Goal: Task Accomplishment & Management: Use online tool/utility

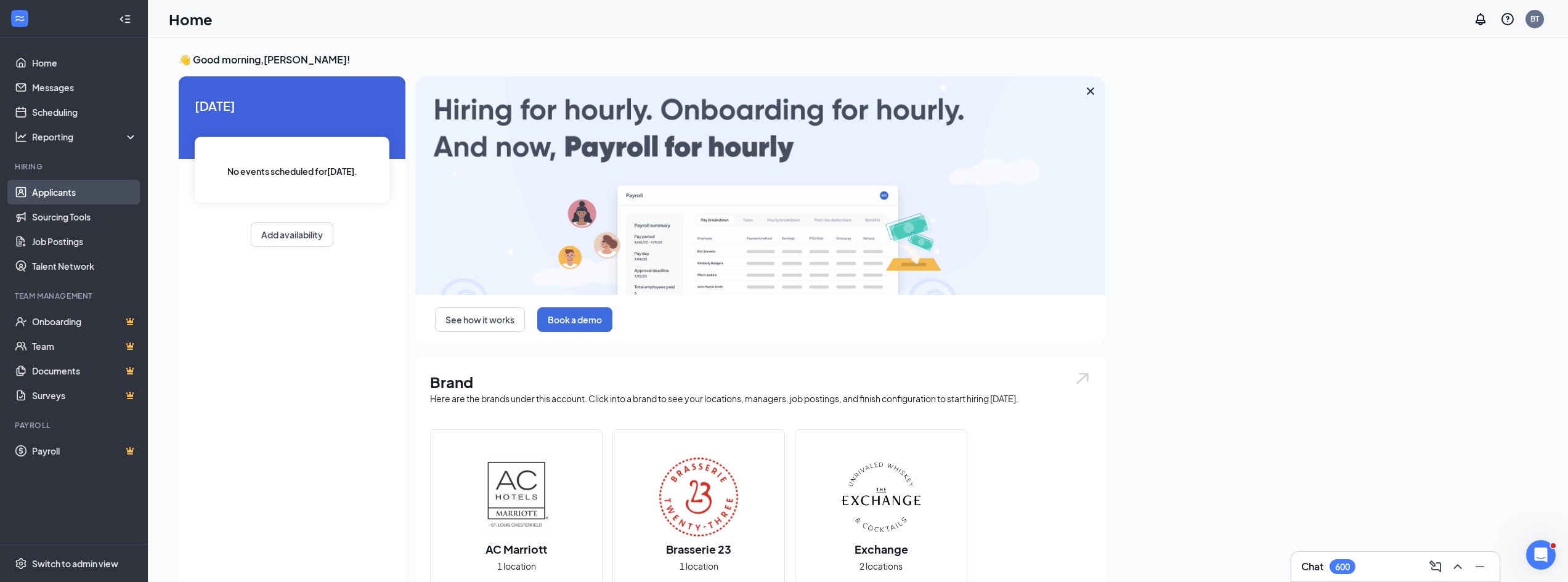
click at [70, 187] on link "Applicants" at bounding box center [85, 192] width 105 height 25
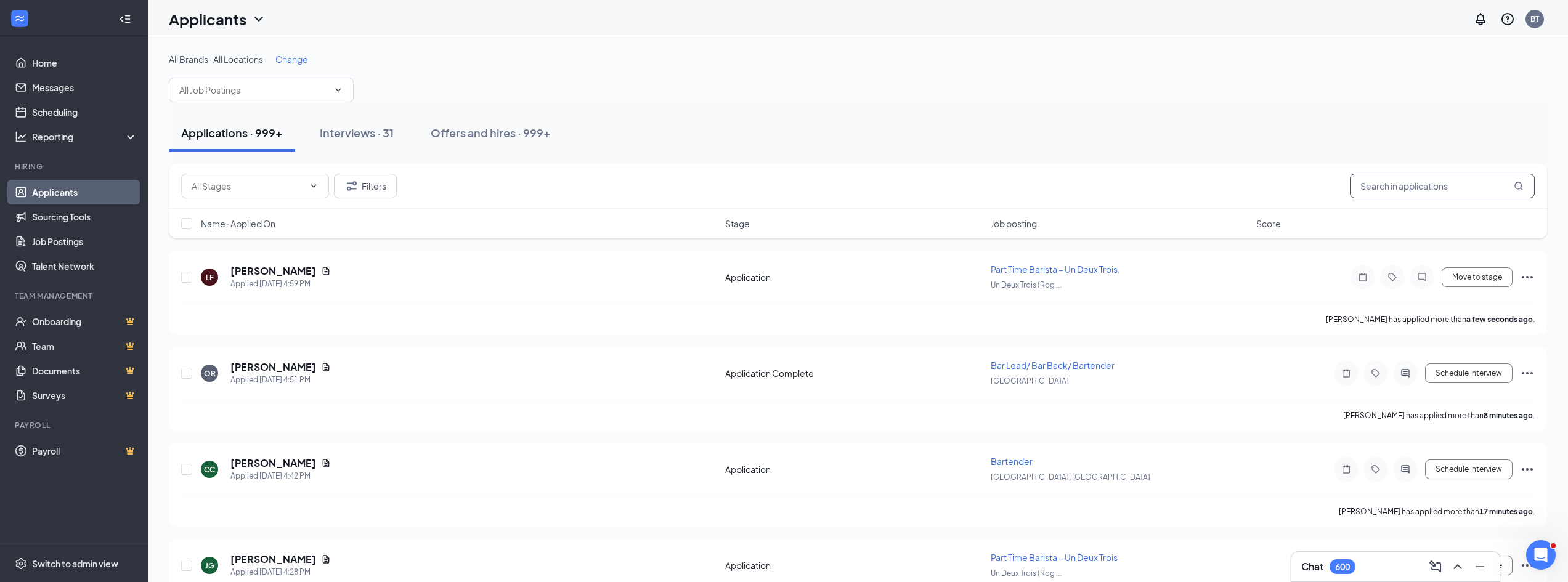
click at [1383, 183] on input "text" at bounding box center [1442, 186] width 185 height 25
paste input "[PERSON_NAME]"
type input "[PERSON_NAME]"
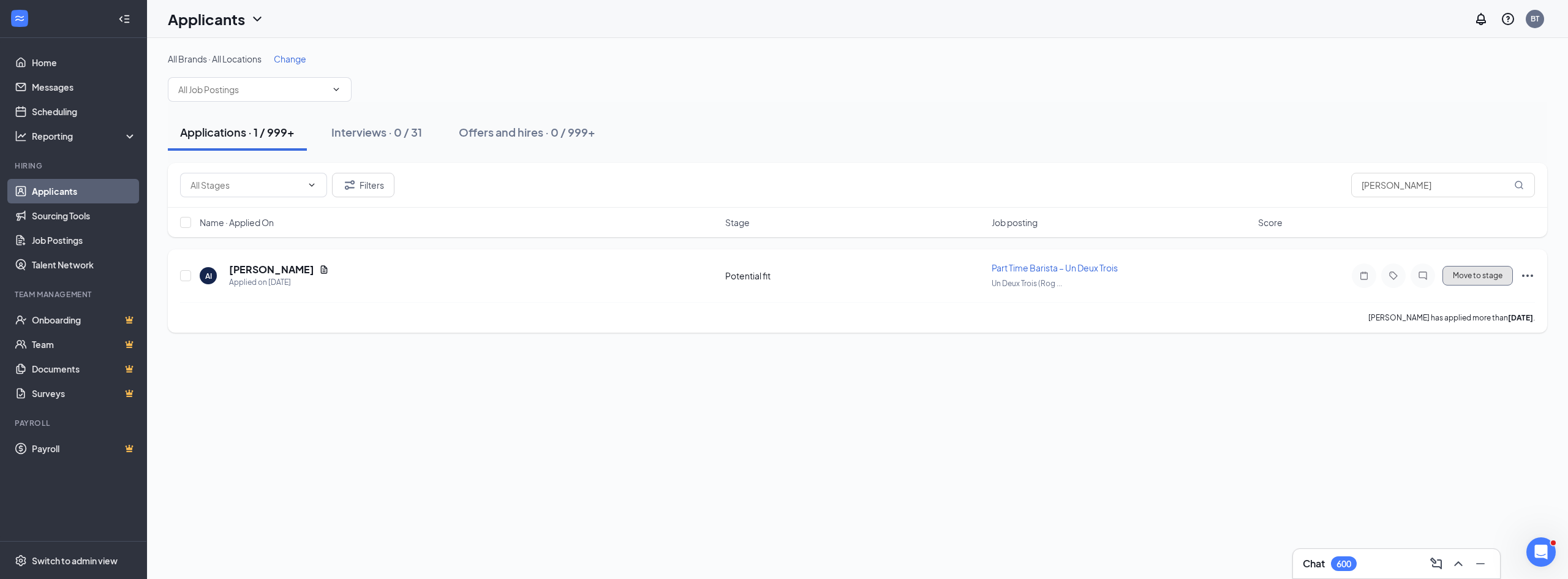
click at [1468, 271] on button "Move to stage" at bounding box center [1478, 276] width 71 height 20
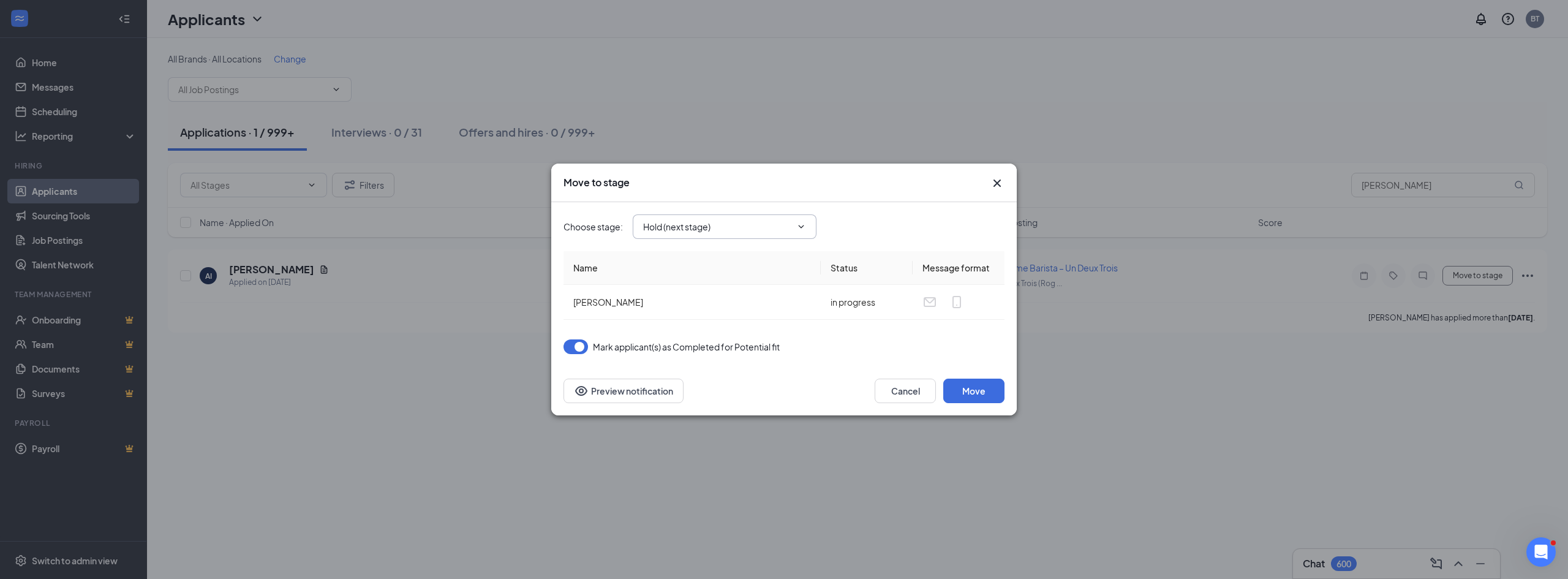
click at [661, 225] on input "Hold (next stage)" at bounding box center [717, 227] width 148 height 14
click at [701, 344] on div "Offer" at bounding box center [734, 344] width 164 height 14
click at [717, 229] on input "Offer" at bounding box center [717, 227] width 148 height 14
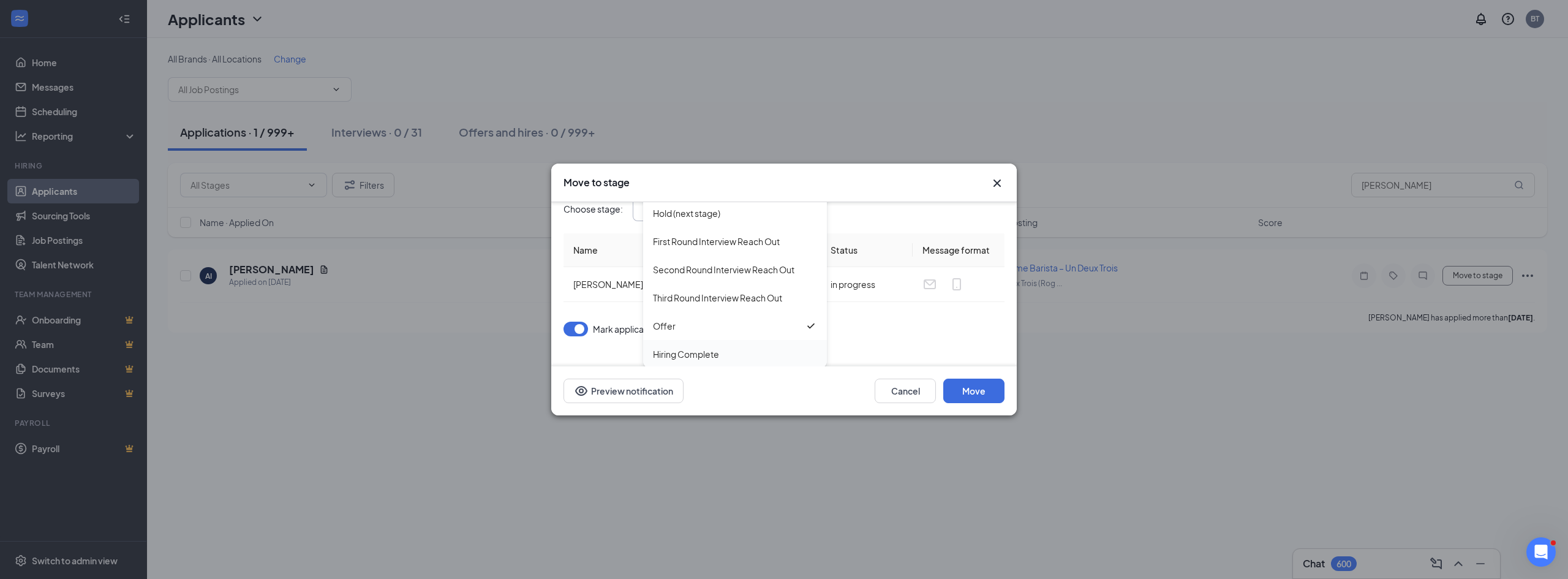
click at [709, 347] on div "Hiring Complete" at bounding box center [734, 354] width 184 height 28
type input "Hiring Complete"
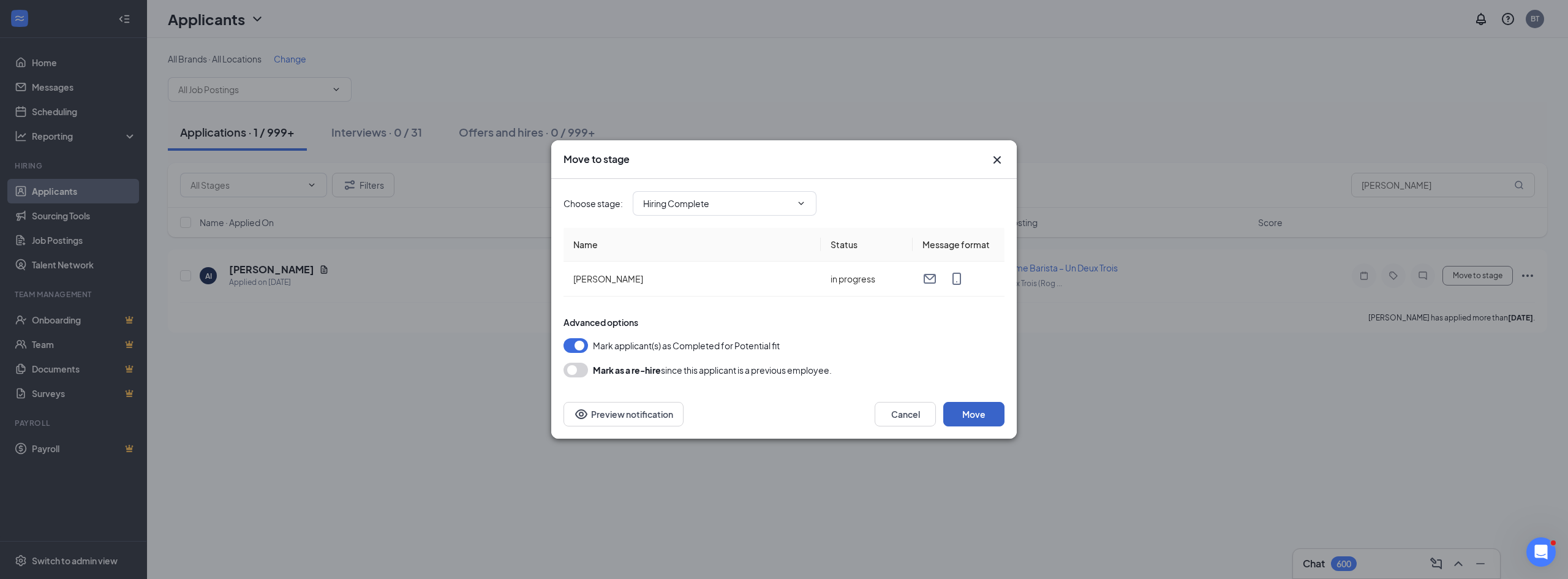
click at [970, 405] on button "Move" at bounding box center [974, 414] width 61 height 25
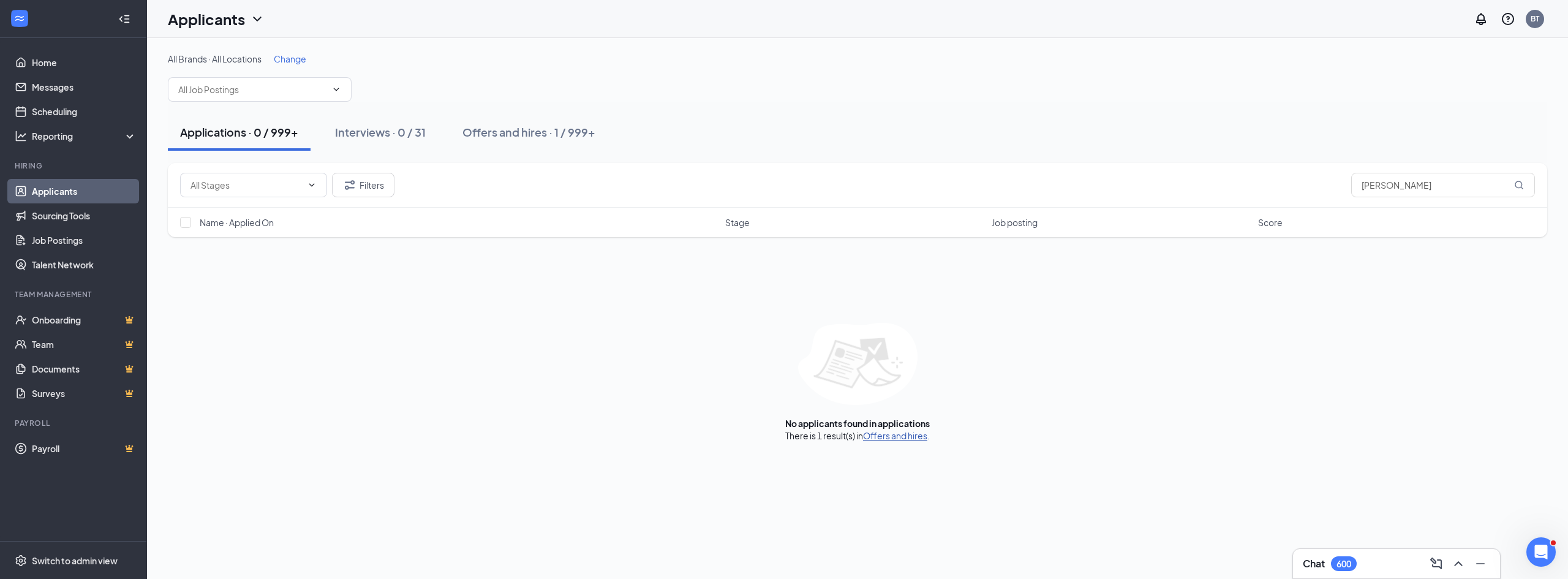
click at [912, 437] on link "Offers and hires" at bounding box center [895, 435] width 64 height 11
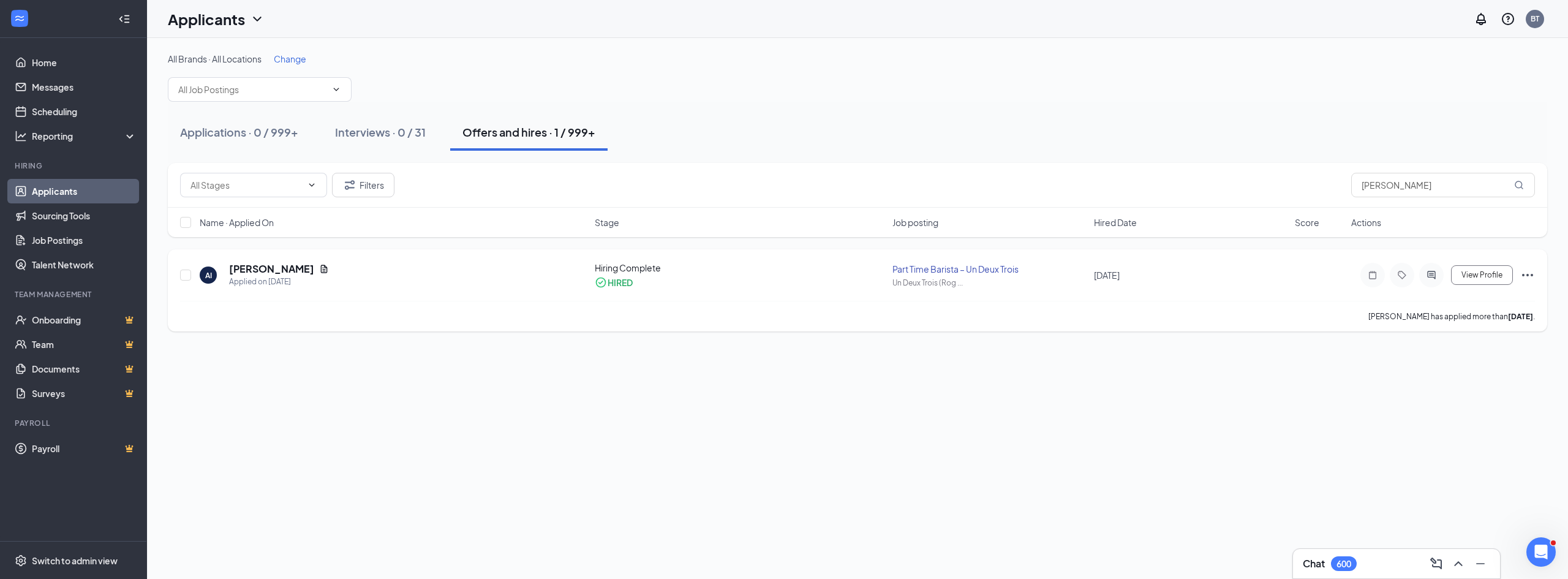
click at [1529, 272] on icon "Ellipses" at bounding box center [1527, 275] width 15 height 15
click at [1447, 265] on p "Send to paylocity" at bounding box center [1472, 271] width 105 height 12
